Goal: Find specific page/section: Find specific page/section

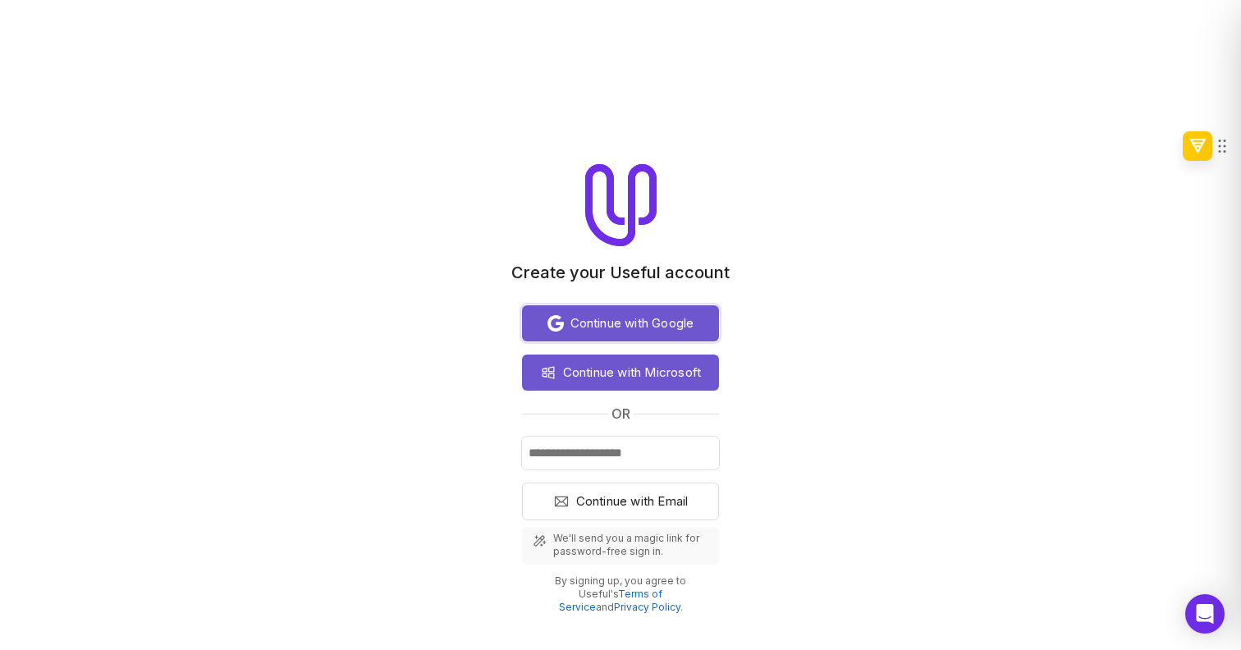
click at [593, 330] on span "Continue with Google" at bounding box center [633, 324] width 124 height 20
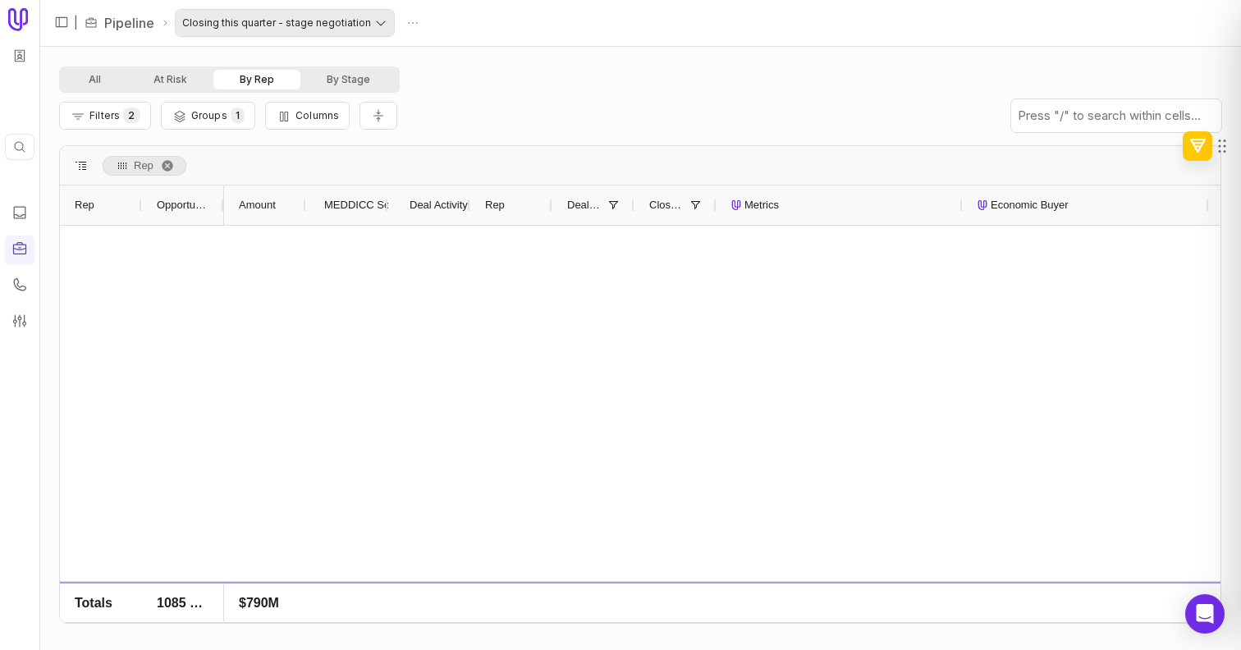
click at [369, 19] on html "Quick search... ⌘ K | Pipeline Closing this quarter - stage negotiation All At …" at bounding box center [620, 325] width 1241 height 650
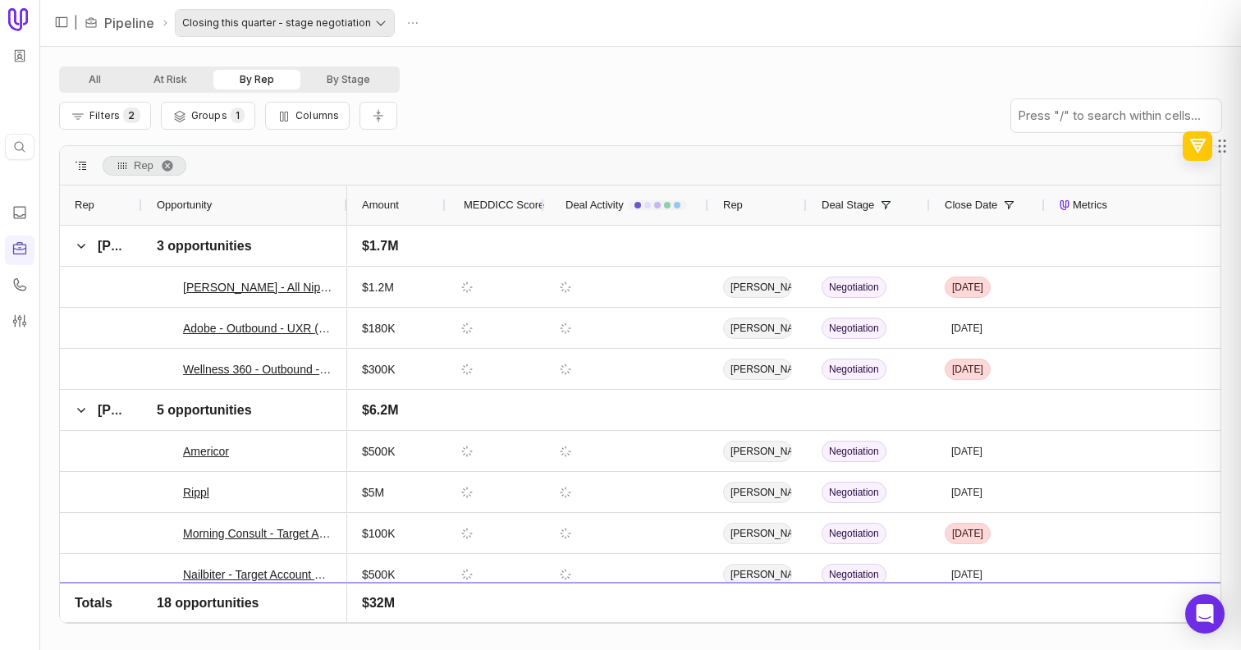
click at [369, 19] on html "Quick search... ⌘ K | Pipeline Closing this quarter - stage negotiation All At …" at bounding box center [620, 325] width 1241 height 650
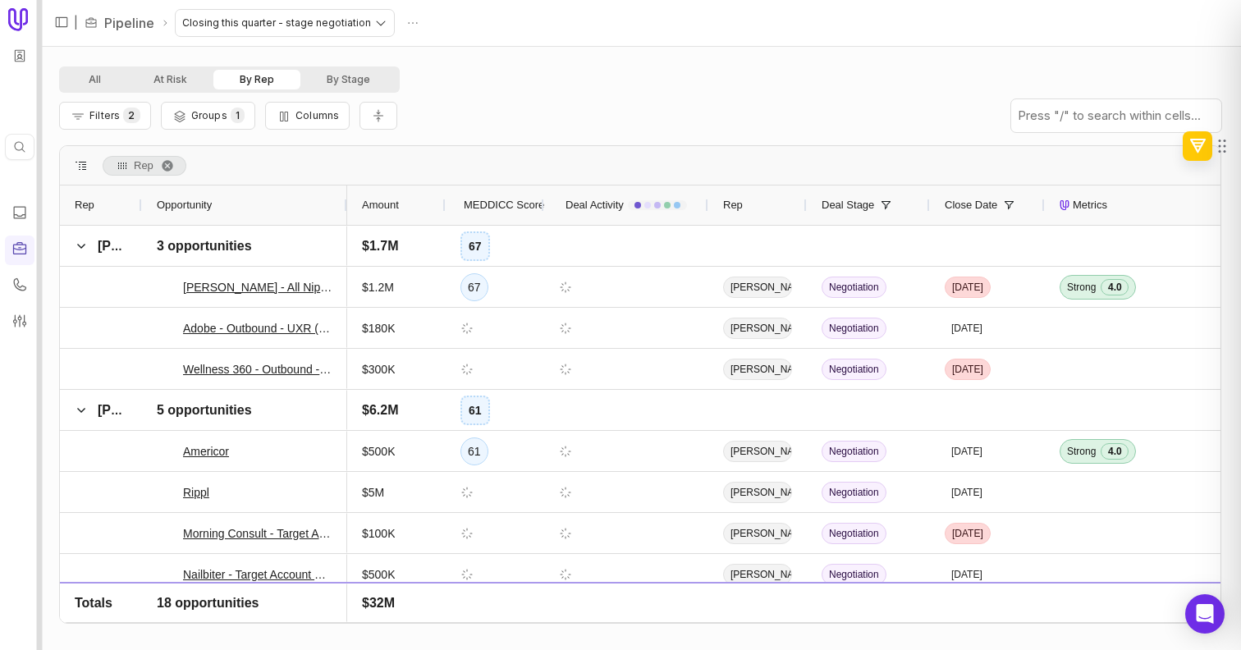
click at [40, 53] on div at bounding box center [40, 325] width 6 height 650
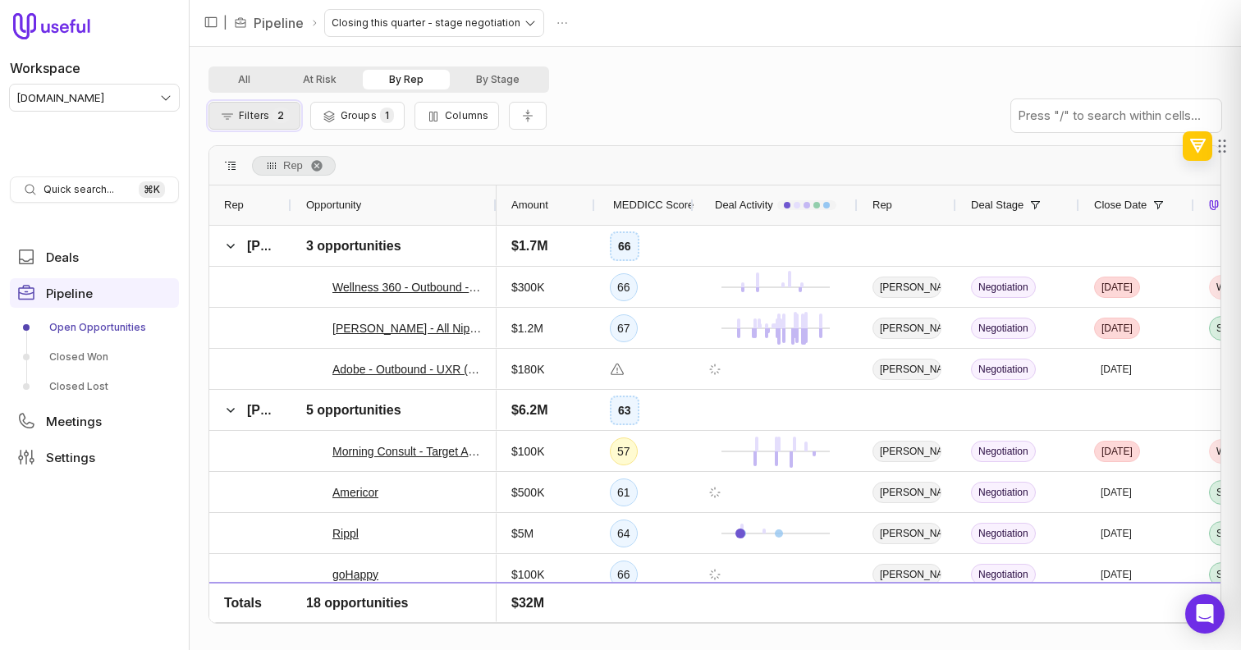
click at [259, 119] on span "Filters" at bounding box center [254, 115] width 30 height 12
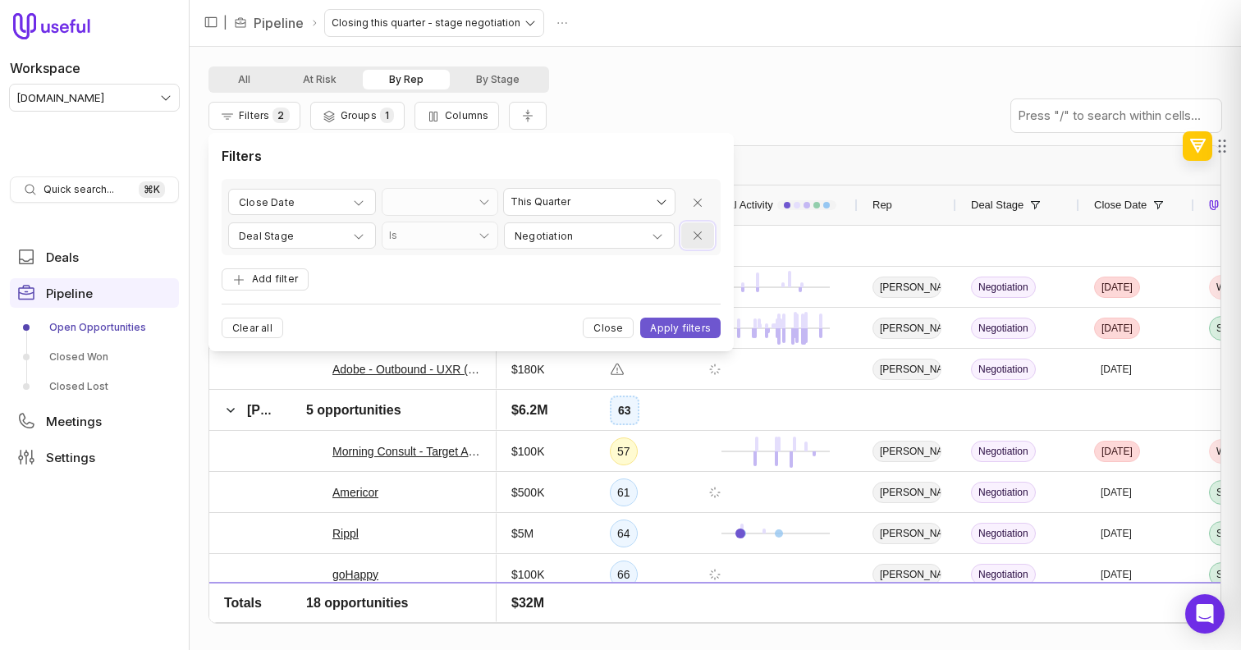
click at [703, 236] on icon "Remove filter" at bounding box center [697, 235] width 13 height 13
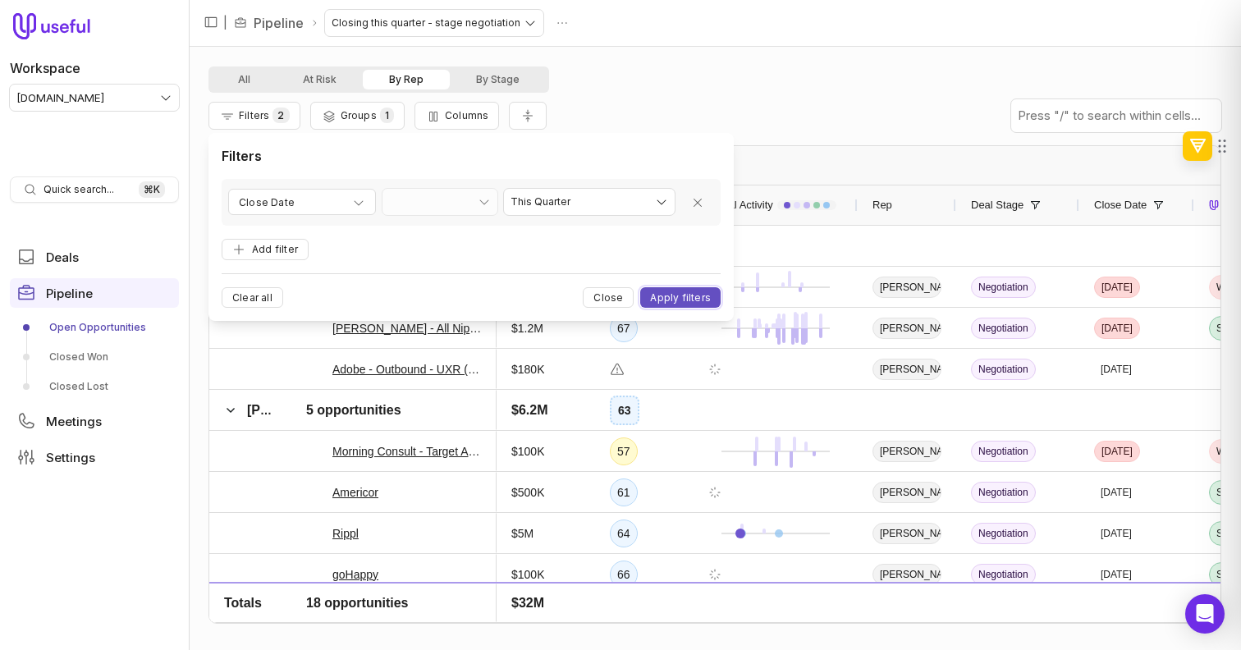
click at [678, 300] on button "Apply filters" at bounding box center [680, 297] width 80 height 21
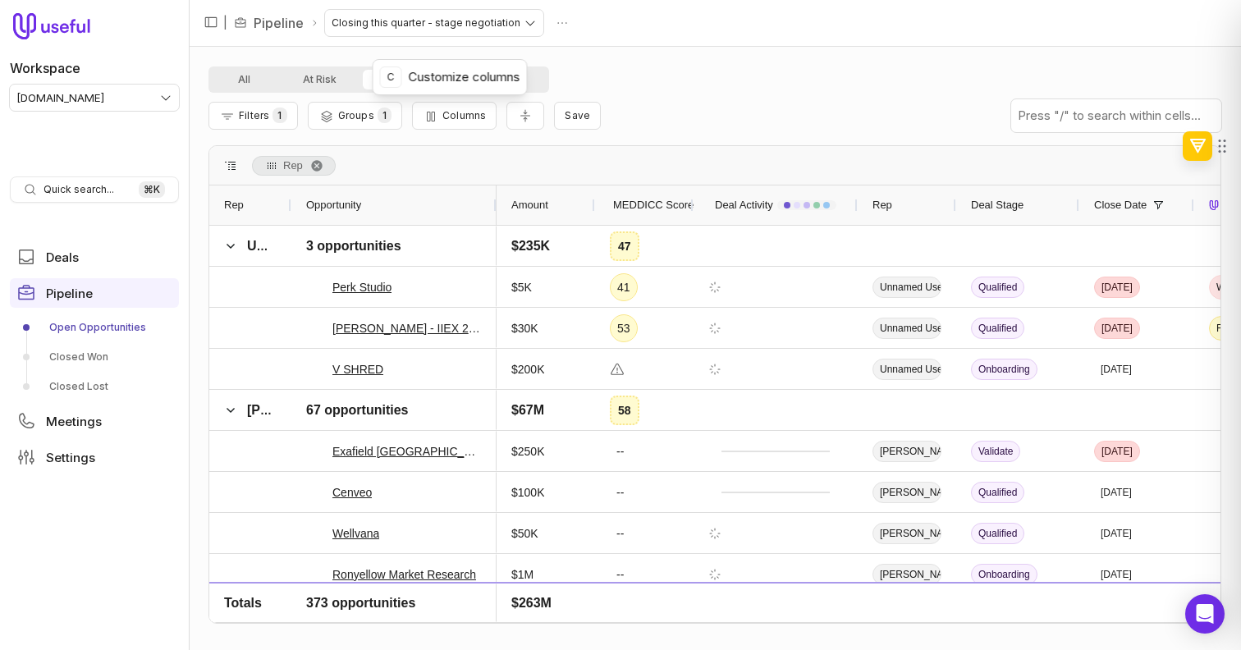
click at [420, 82] on div "C Customize columns" at bounding box center [450, 77] width 140 height 21
click at [376, 70] on button "By Rep" at bounding box center [406, 80] width 87 height 20
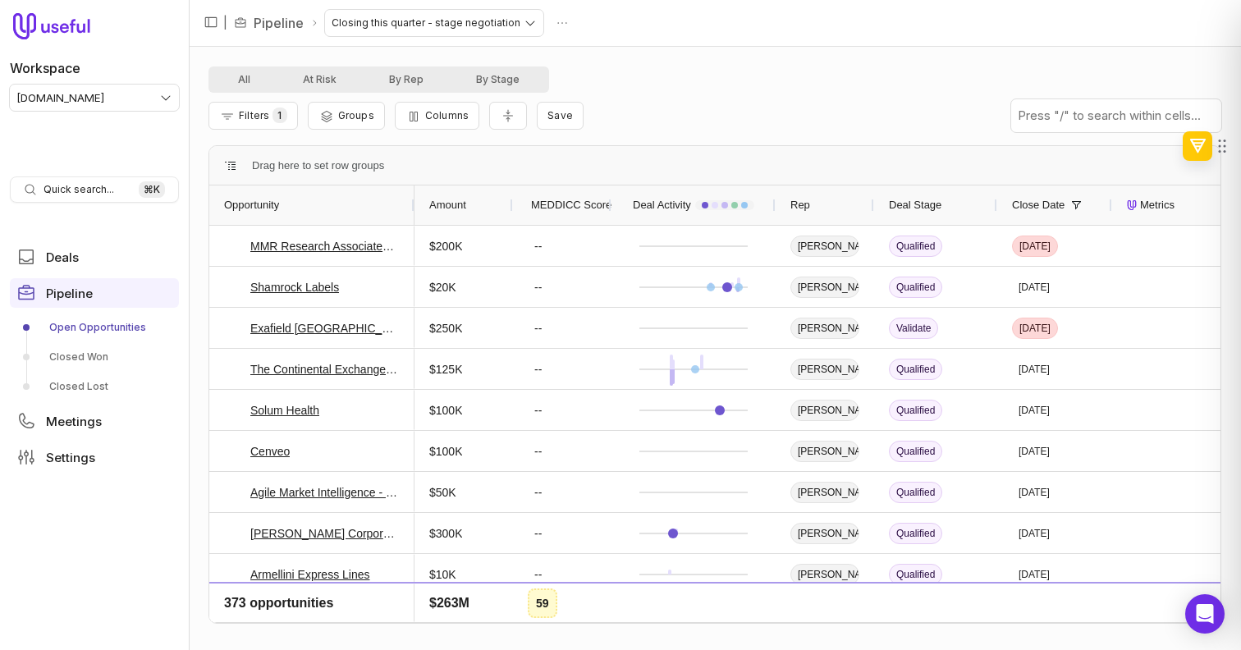
click at [569, 208] on span "MEDDICC Score" at bounding box center [571, 205] width 80 height 20
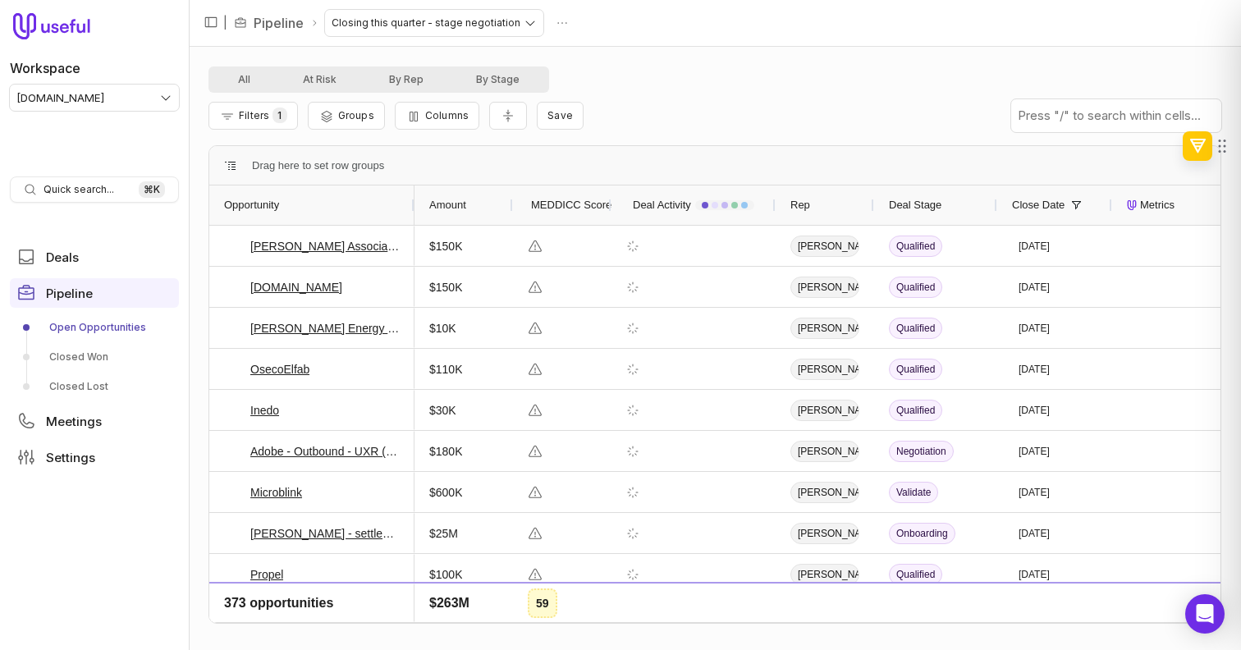
click at [569, 208] on span "MEDDICC Score" at bounding box center [571, 205] width 80 height 20
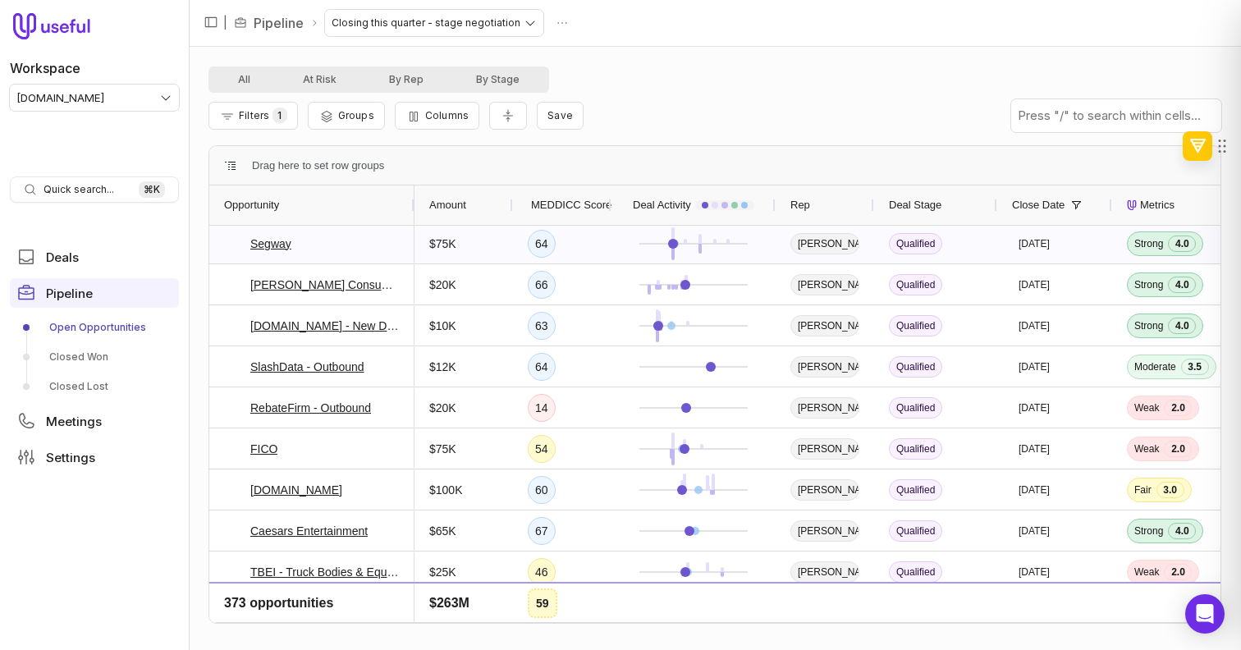
scroll to position [442, 0]
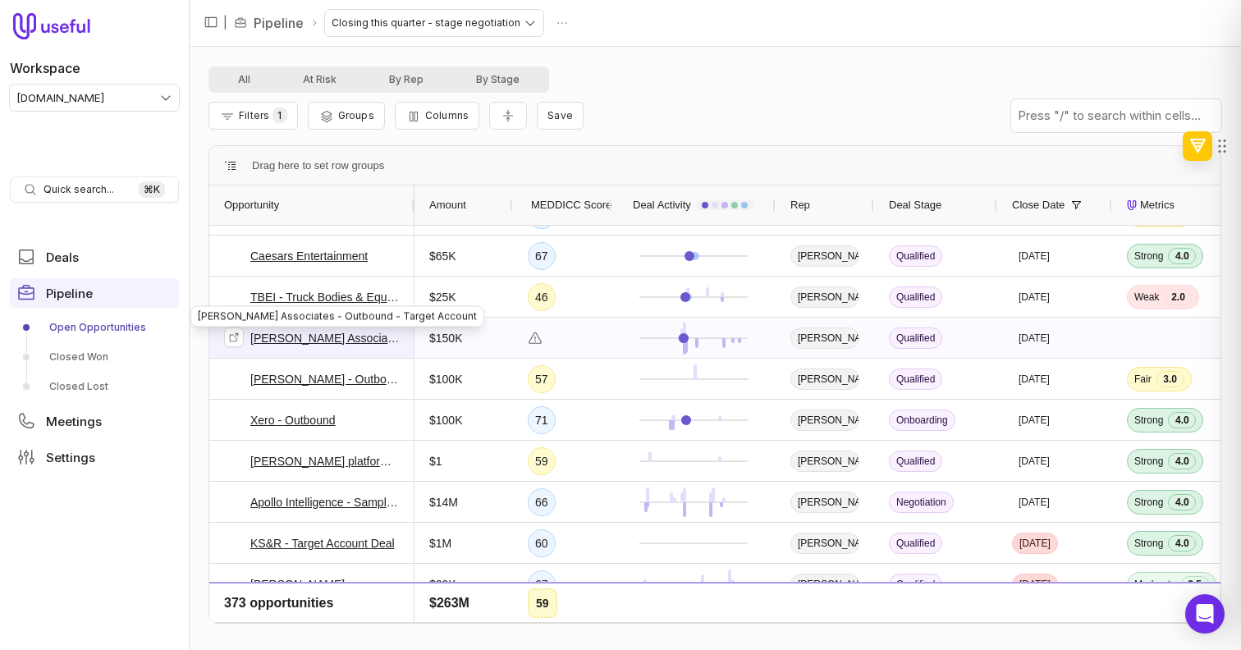
click at [331, 337] on link "Richard Miller Associates - Outbound - Target Account" at bounding box center [324, 338] width 149 height 20
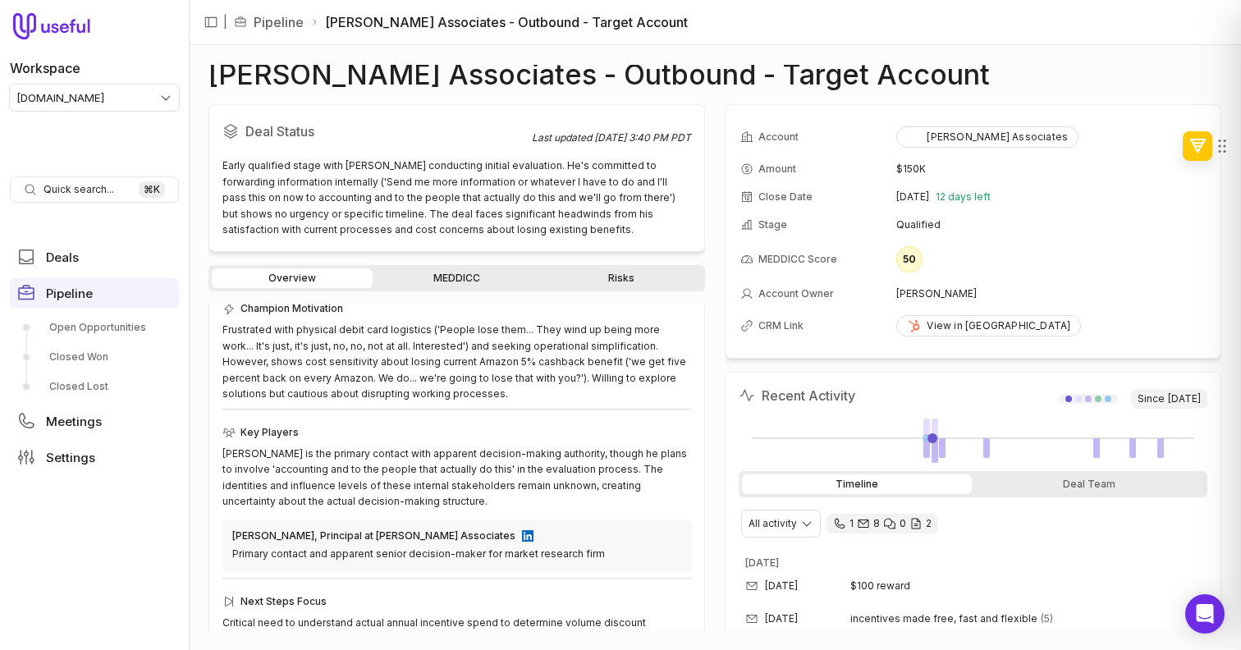
click at [459, 270] on link "MEDDICC" at bounding box center [456, 278] width 161 height 20
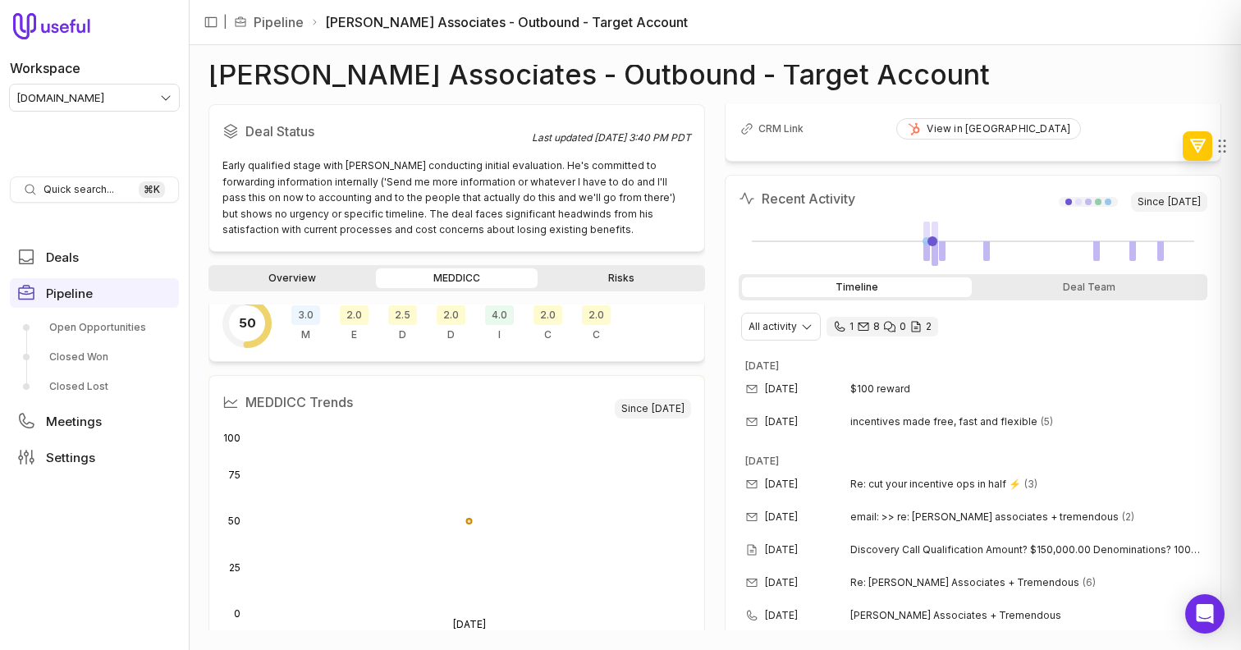
scroll to position [264, 0]
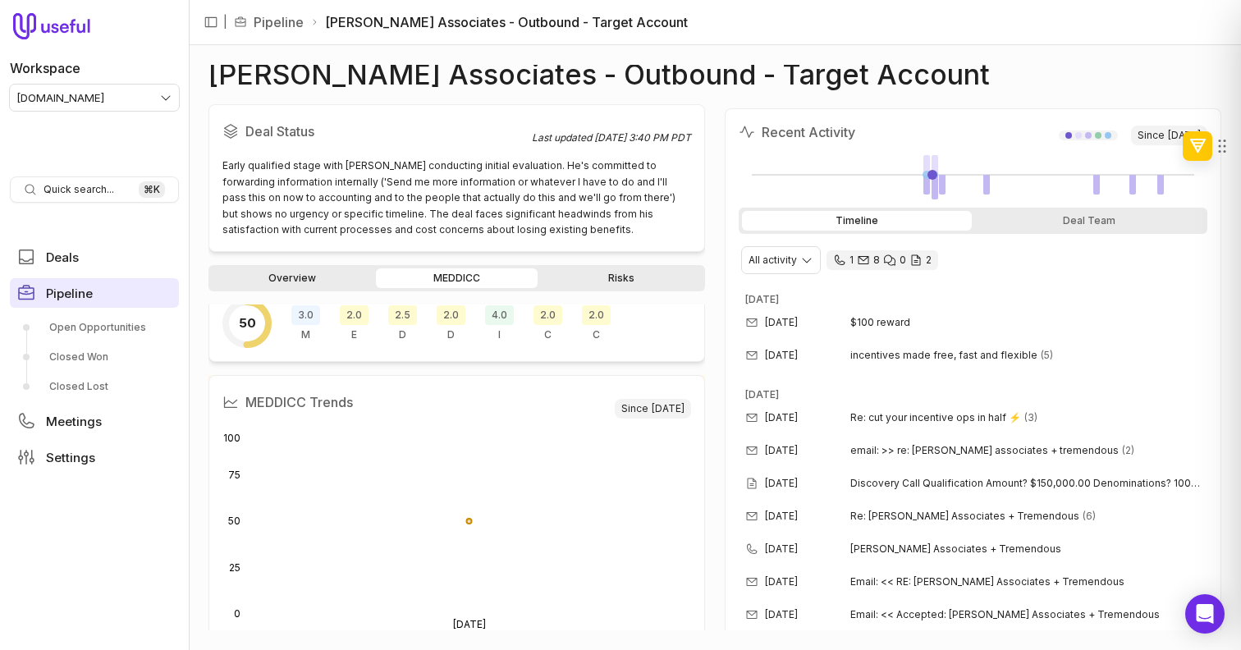
click at [128, 282] on link "Pipeline" at bounding box center [94, 293] width 169 height 30
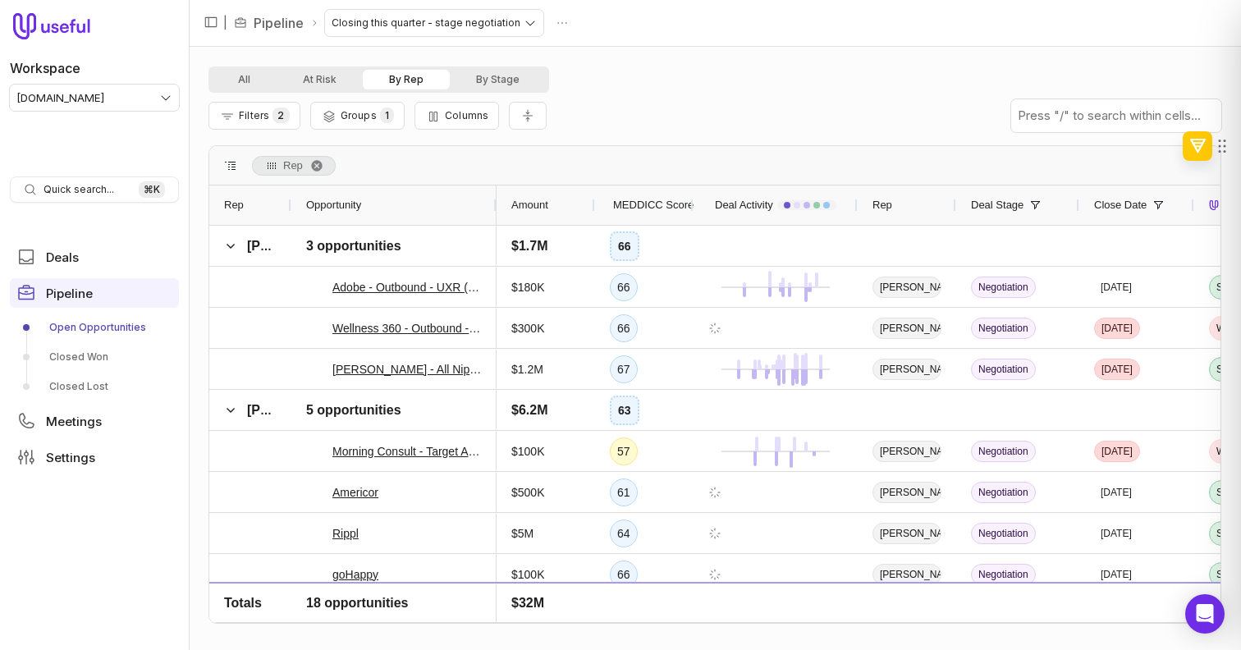
click at [388, 72] on button "By Rep" at bounding box center [406, 80] width 87 height 20
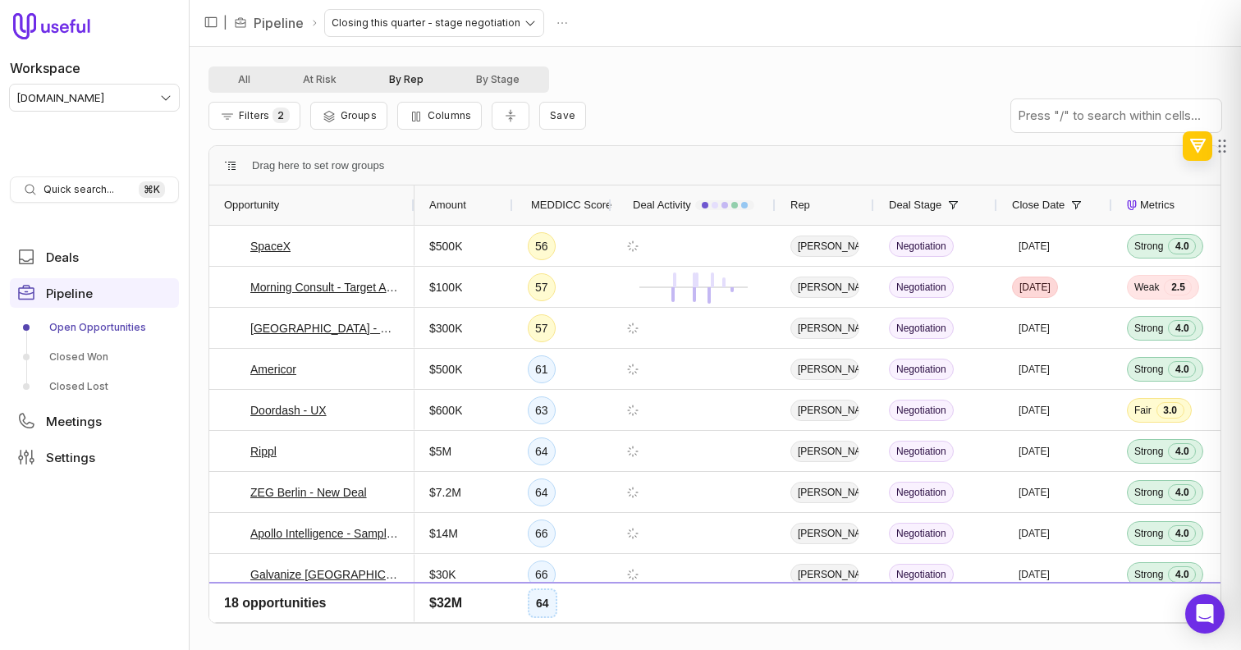
click at [390, 73] on button "By Rep" at bounding box center [406, 80] width 87 height 20
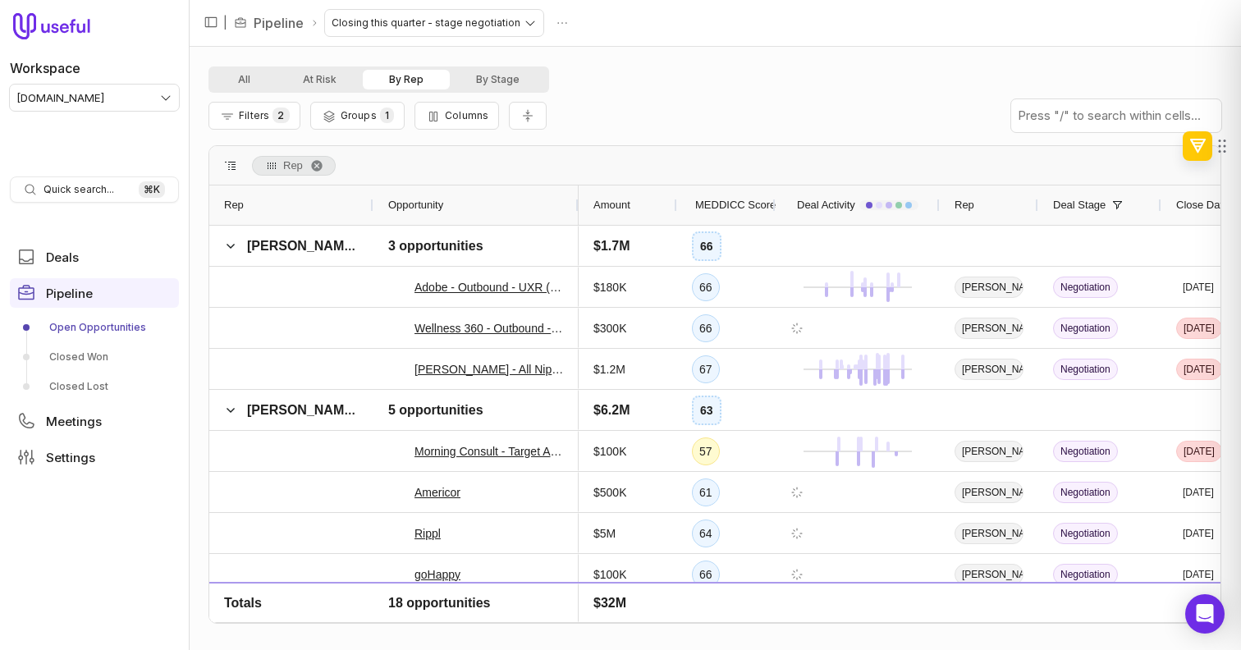
click at [390, 73] on button "By Rep" at bounding box center [406, 80] width 87 height 20
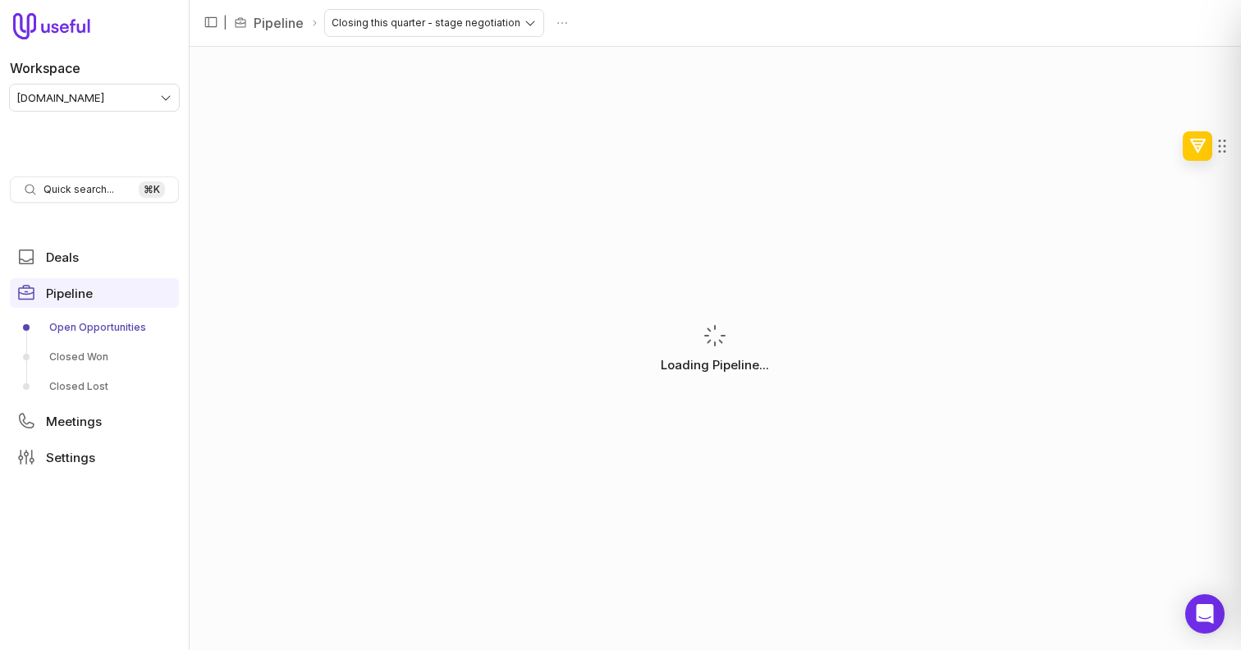
click at [140, 107] on html "Workspace tremendous.com Quick search... ⌘ K Deals Pipeline Open Opportunities …" at bounding box center [620, 325] width 1241 height 650
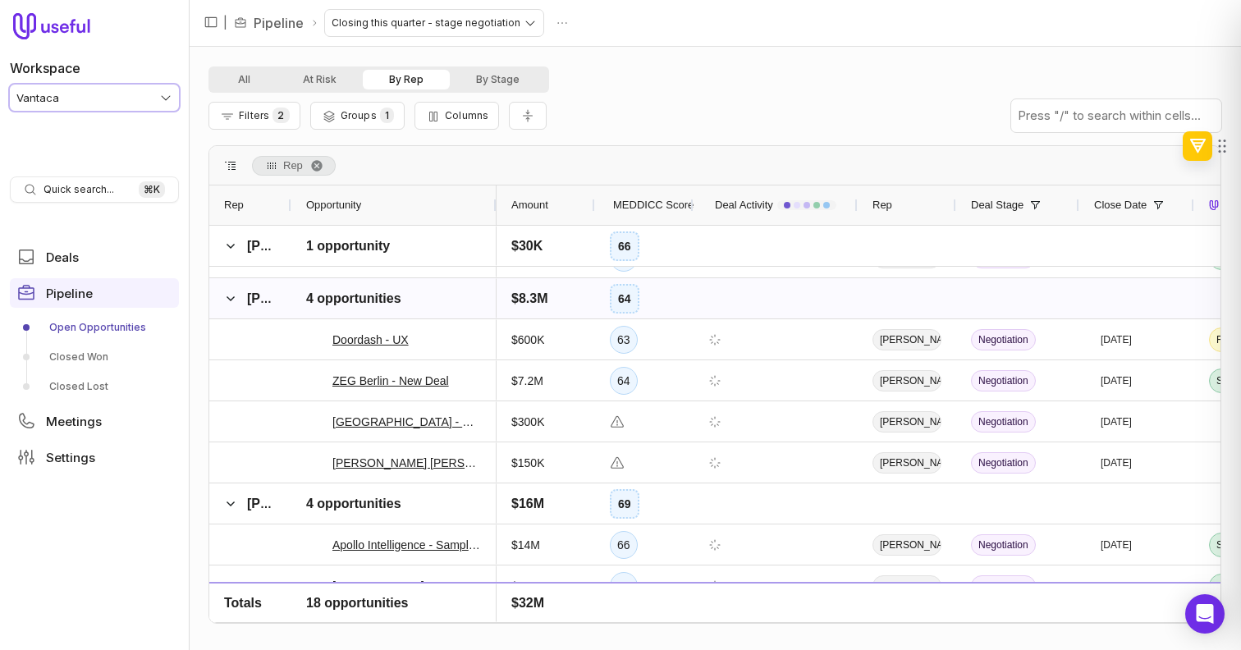
scroll to position [629, 0]
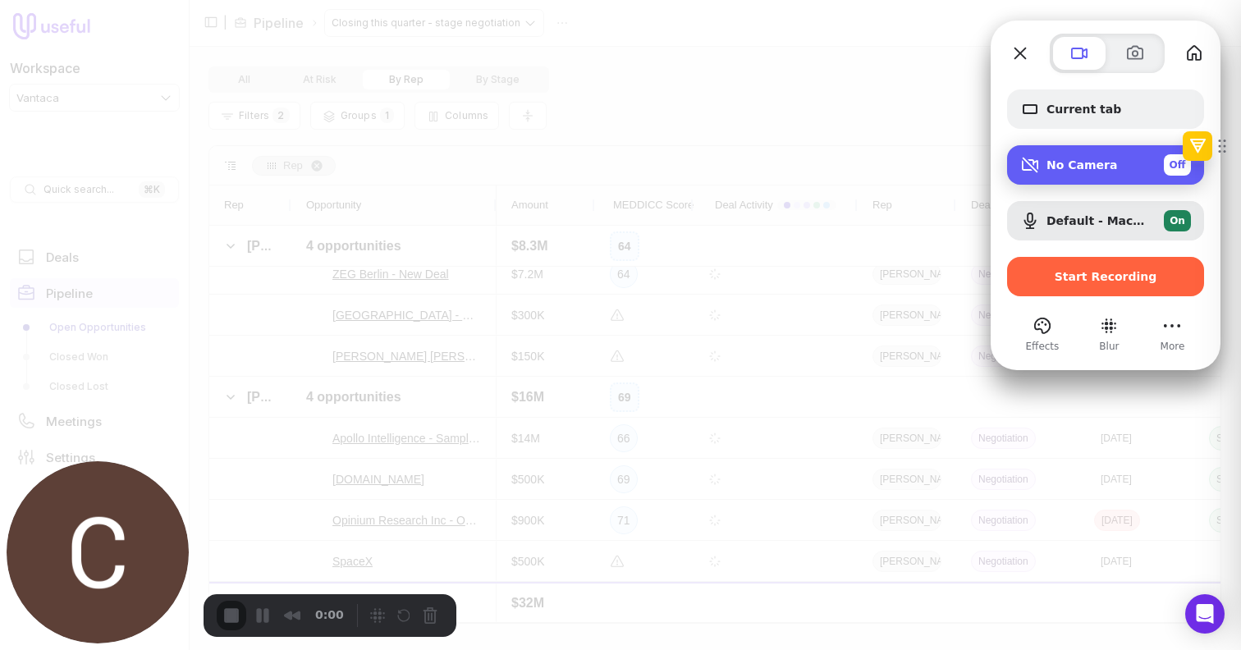
click at [1099, 154] on div "No Camera Off" at bounding box center [1119, 164] width 145 height 21
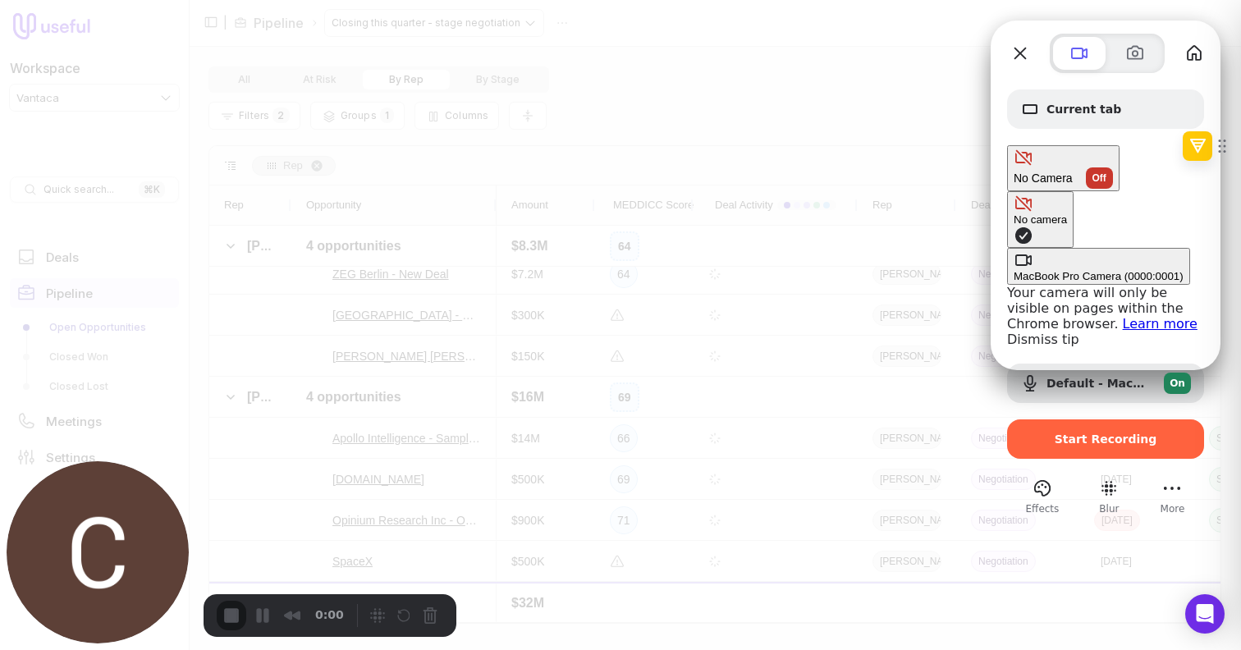
click at [1007, 248] on \(0000\ "MacBook Pro Camera (0000:0001)" at bounding box center [1098, 266] width 183 height 37
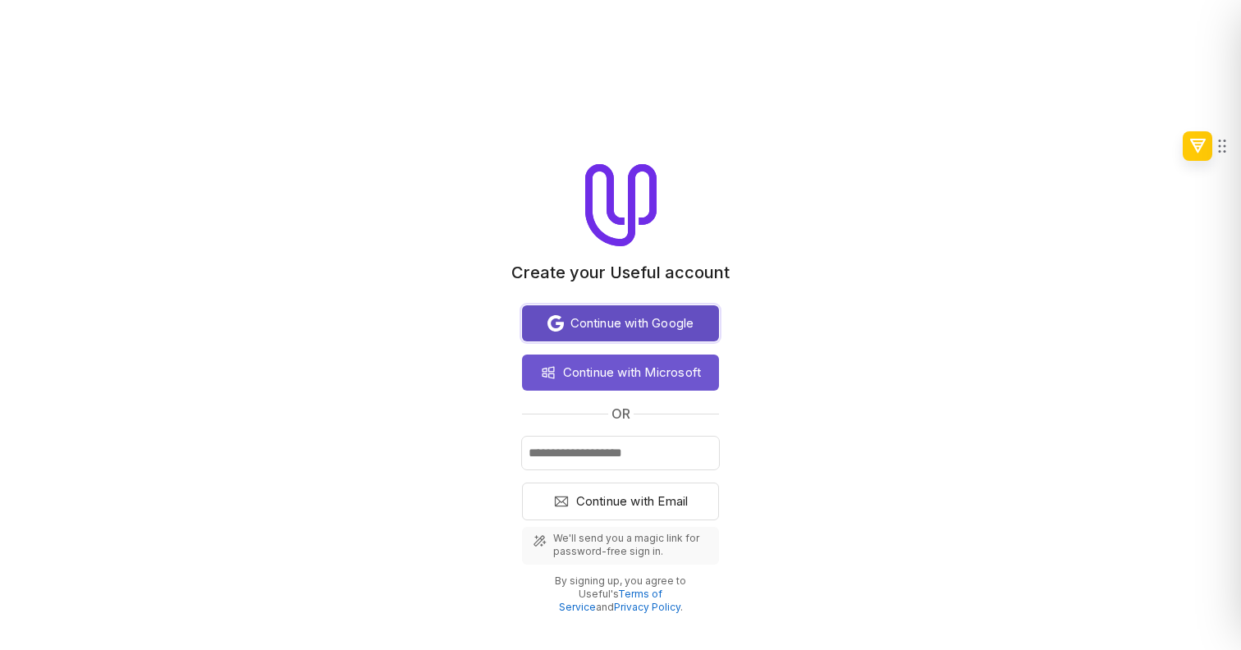
click at [608, 329] on span "Continue with Google" at bounding box center [633, 324] width 124 height 20
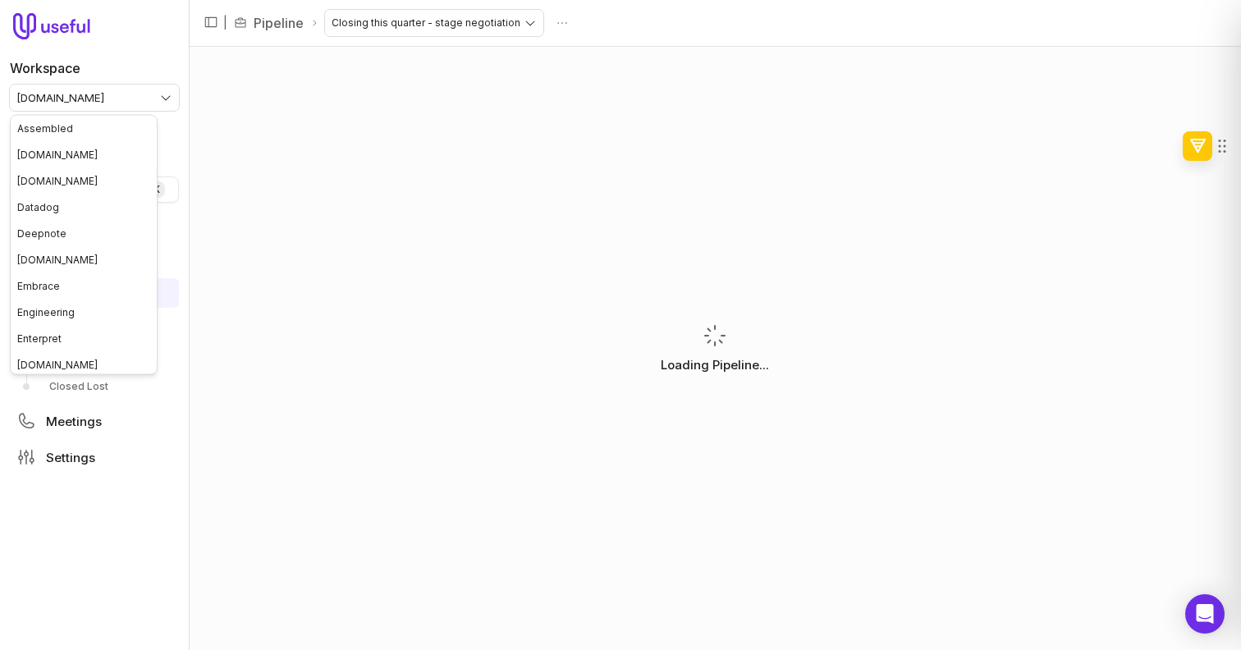
click at [94, 100] on html "Workspace [DOMAIN_NAME] Quick search... ⌘ K Deals Pipeline Open Opportunities C…" at bounding box center [620, 325] width 1241 height 650
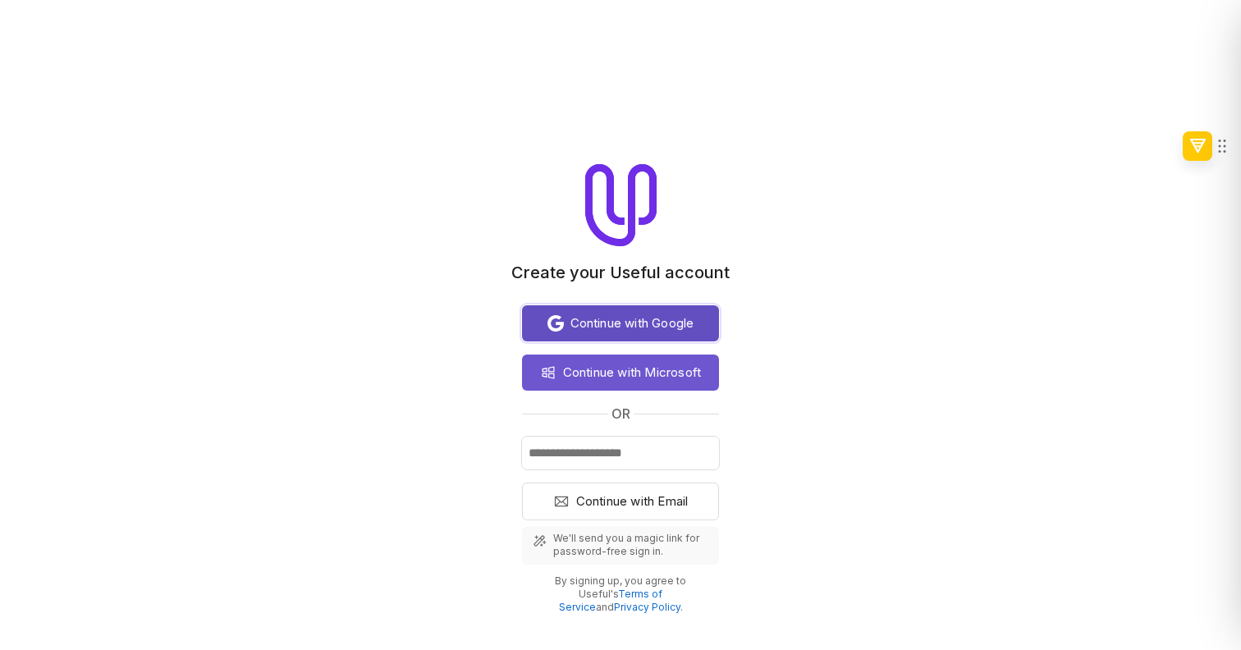
click at [624, 327] on span "Continue with Google" at bounding box center [633, 324] width 124 height 20
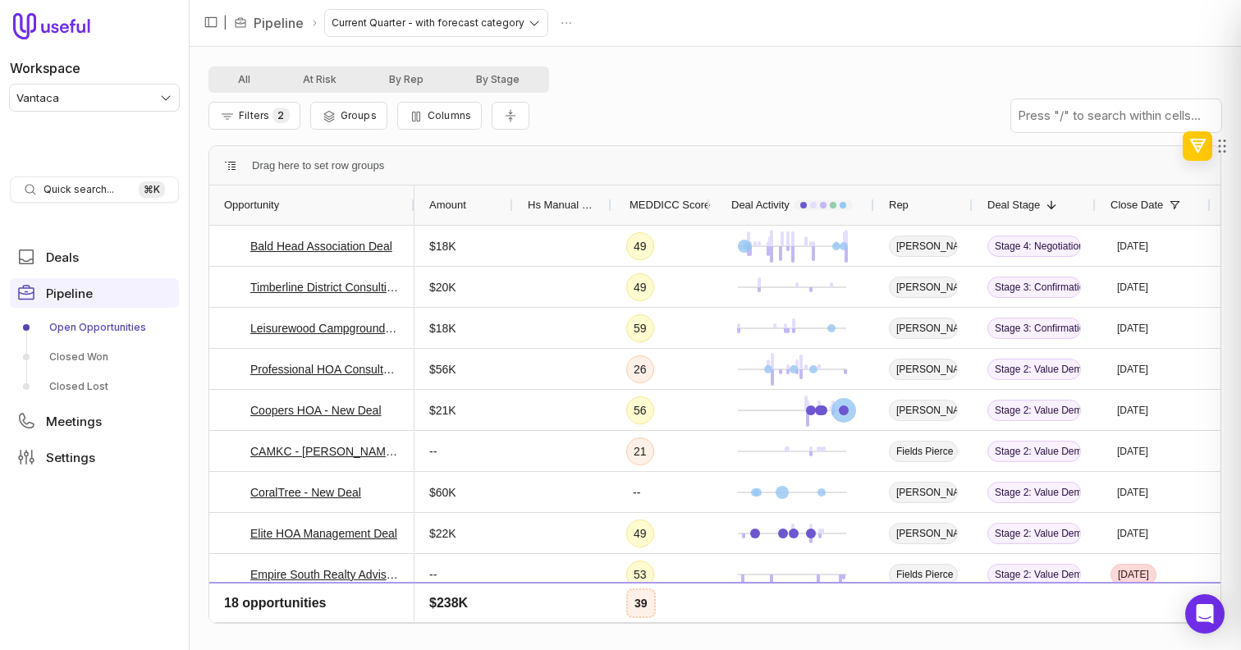
click at [678, 213] on span "MEDDICC Score" at bounding box center [670, 205] width 80 height 20
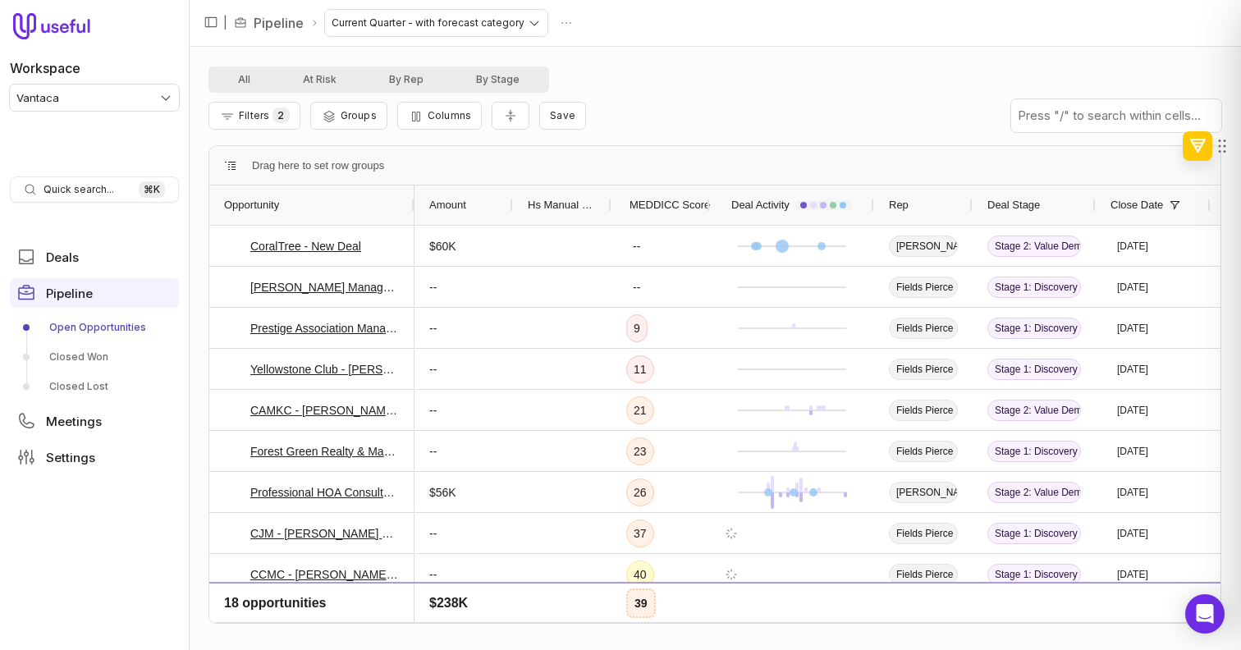
click at [678, 213] on span "MEDDICC Score" at bounding box center [670, 205] width 80 height 20
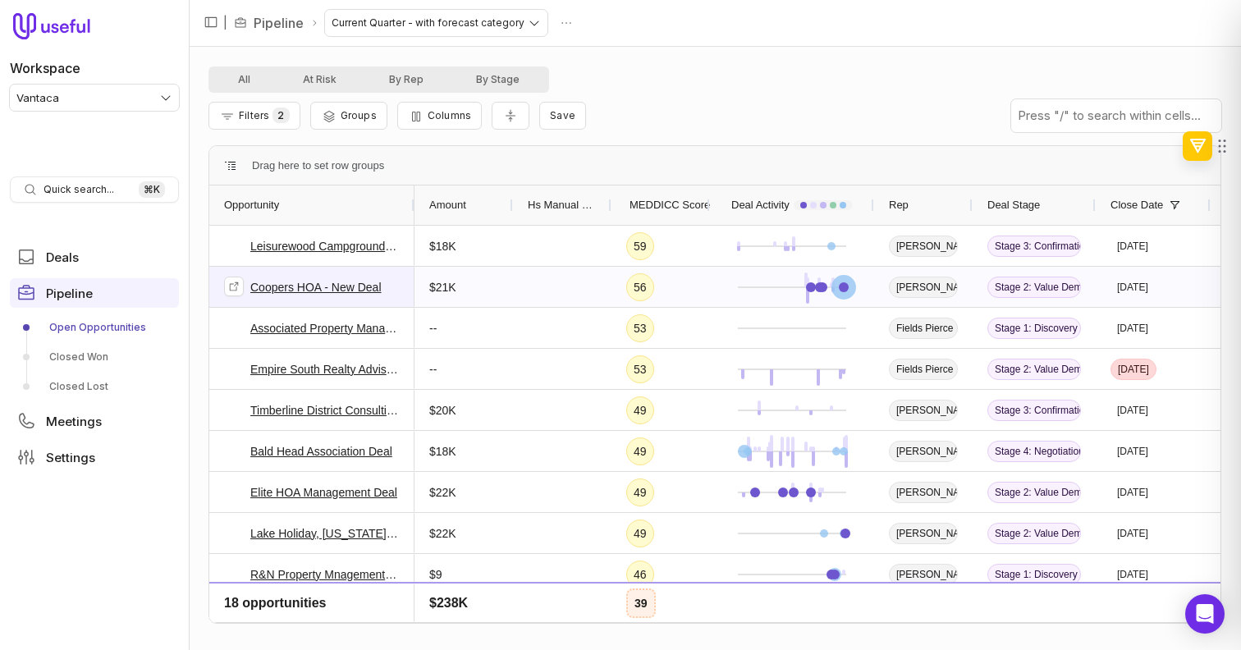
click at [393, 273] on span "Coopers HOA - New Deal" at bounding box center [312, 287] width 176 height 39
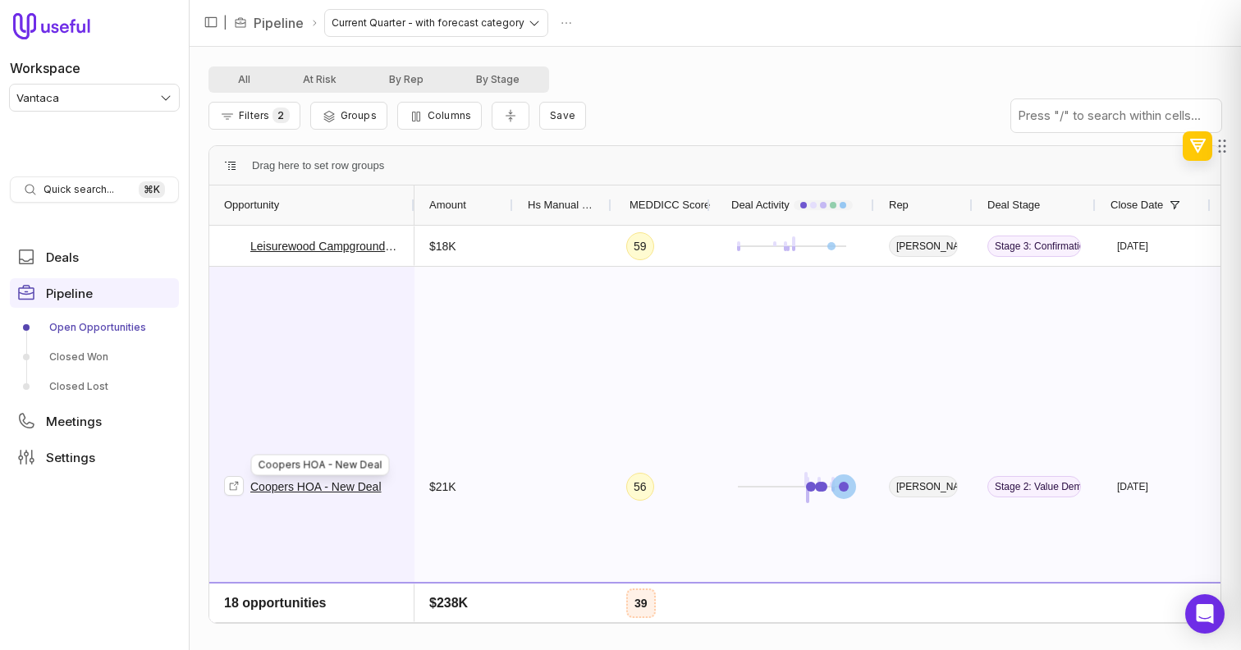
click at [298, 486] on link "Coopers HOA - New Deal" at bounding box center [315, 487] width 131 height 20
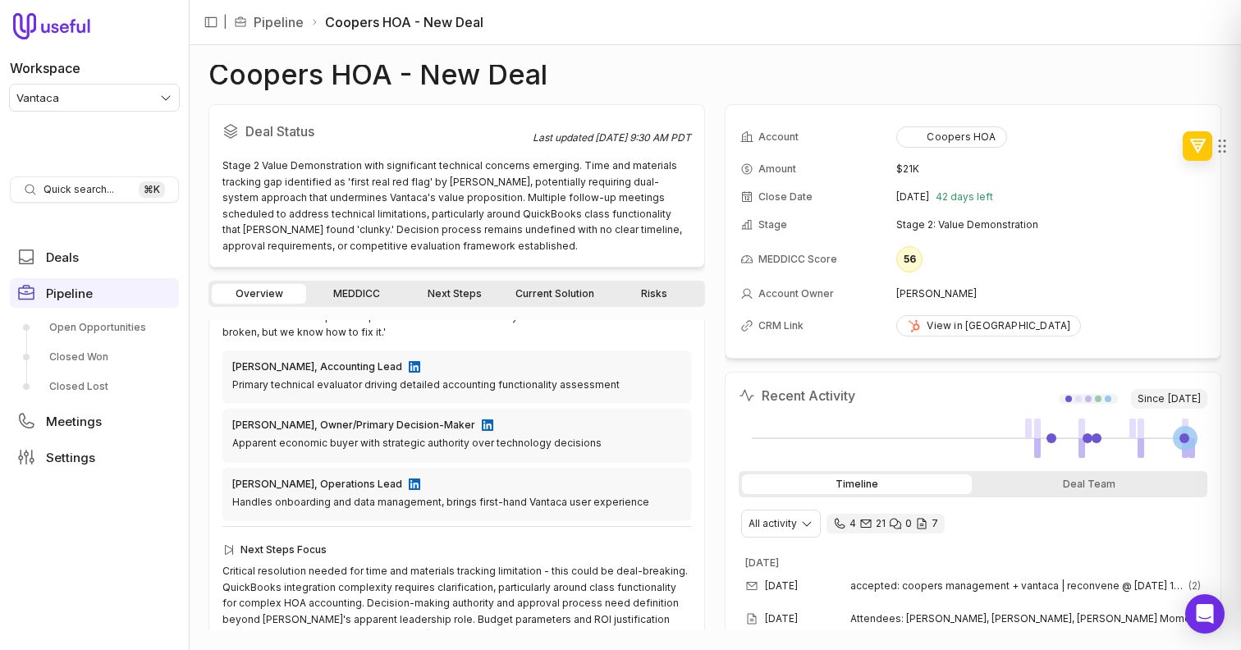
scroll to position [598, 0]
